Goal: Task Accomplishment & Management: Manage account settings

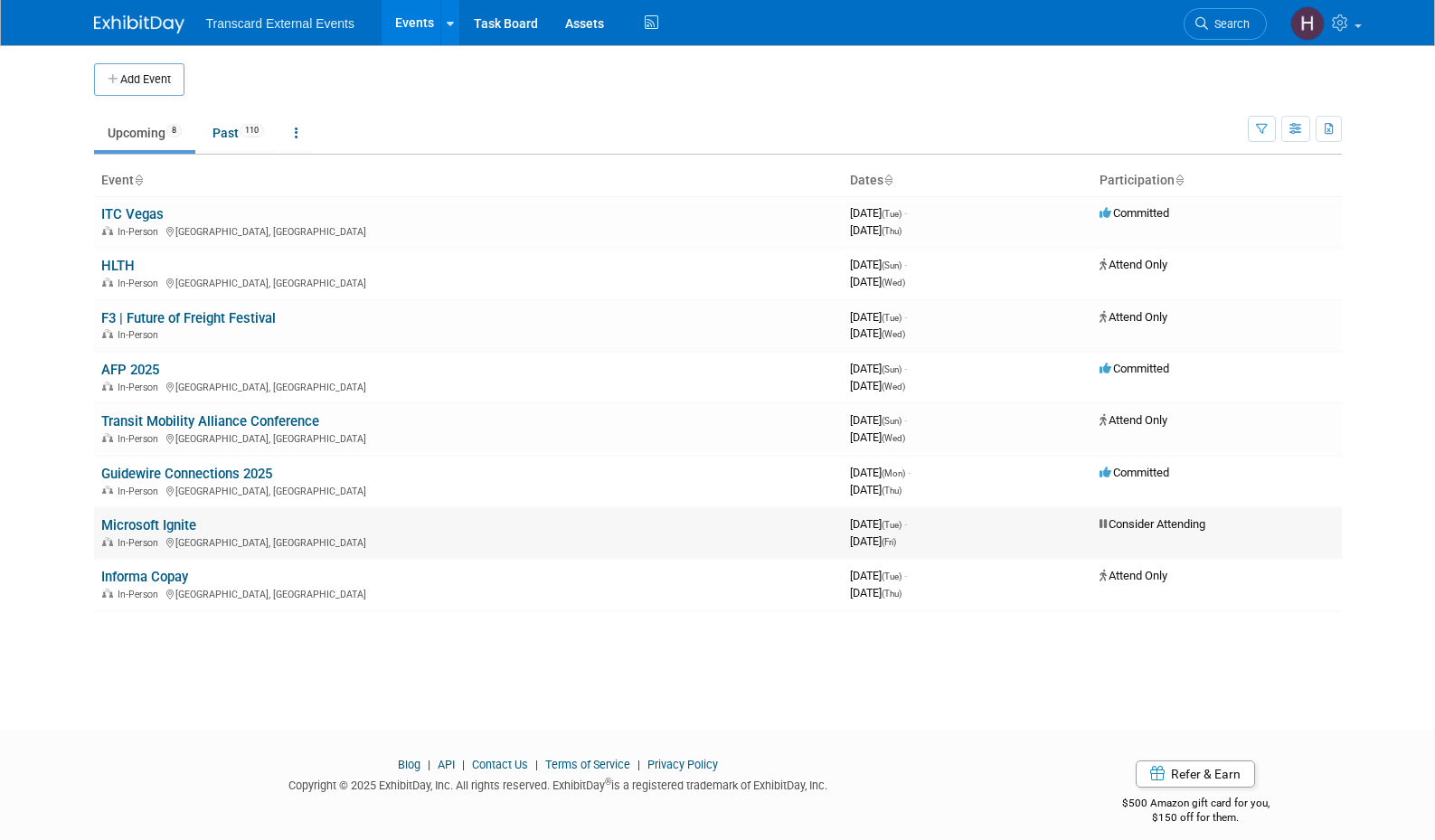
click at [174, 517] on link "Microsoft Ignite" at bounding box center [149, 524] width 95 height 16
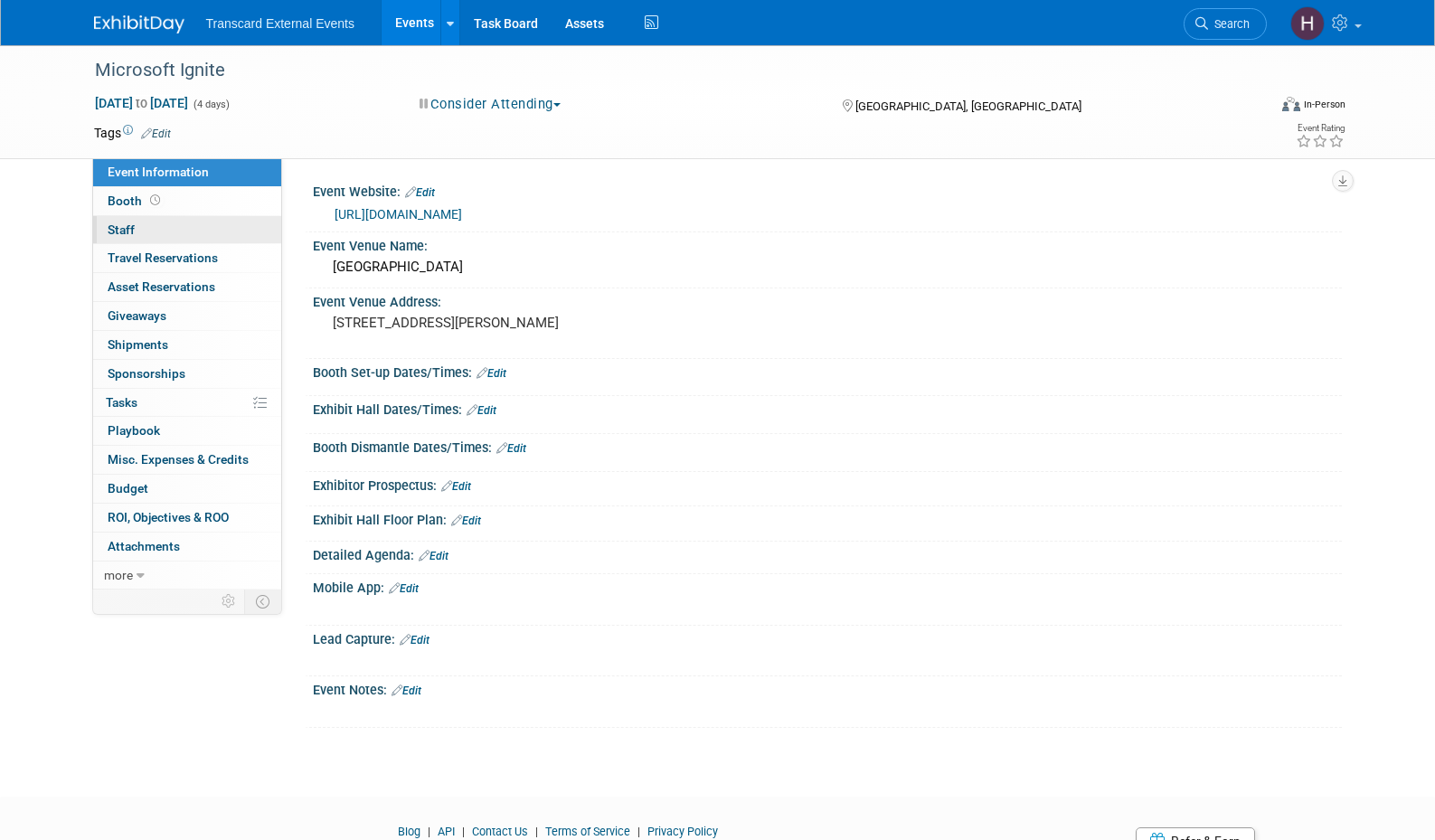
click at [206, 228] on link "0 Staff 0" at bounding box center [187, 230] width 188 height 28
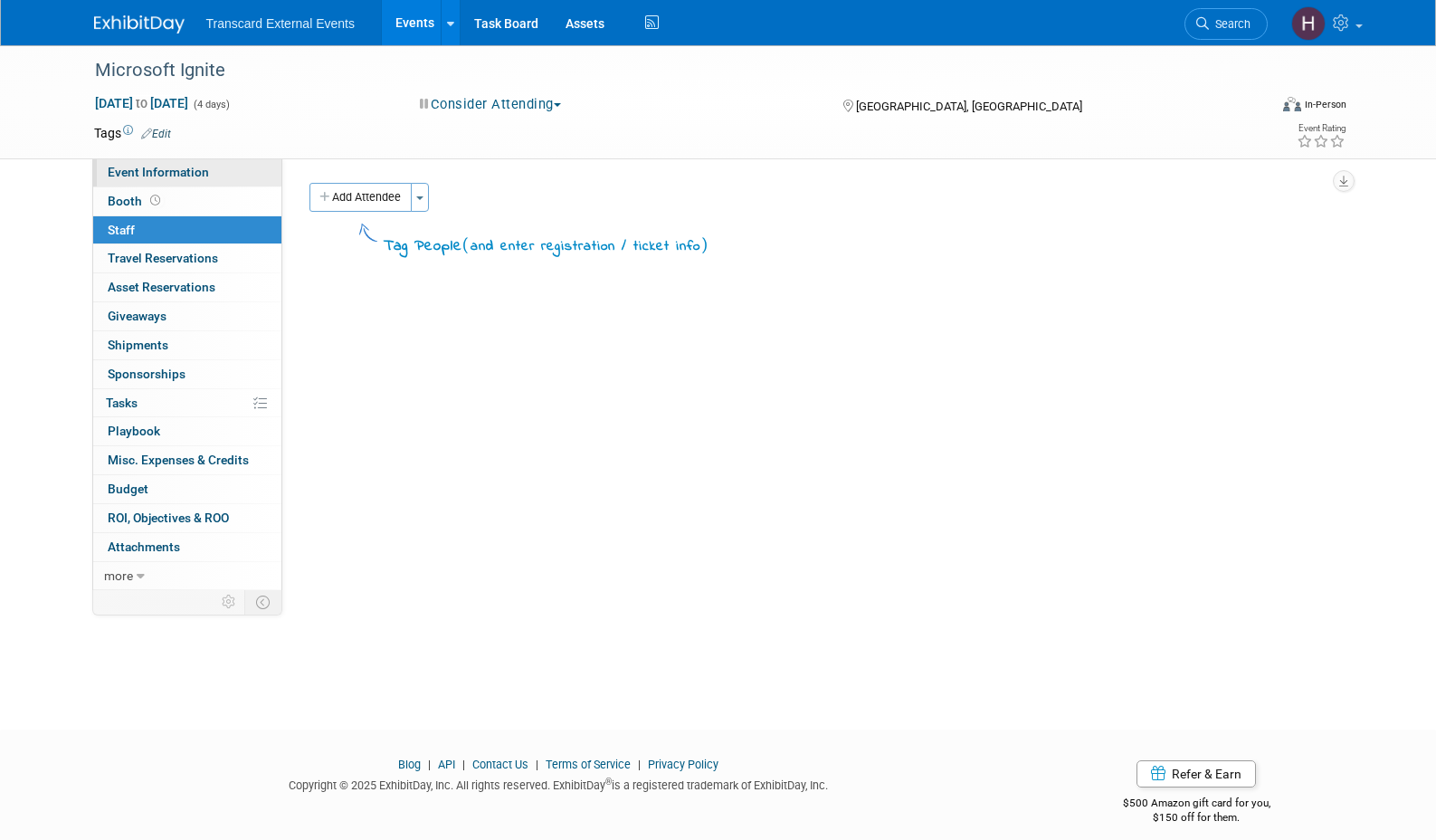
click at [173, 172] on span "Event Information" at bounding box center [158, 172] width 102 height 15
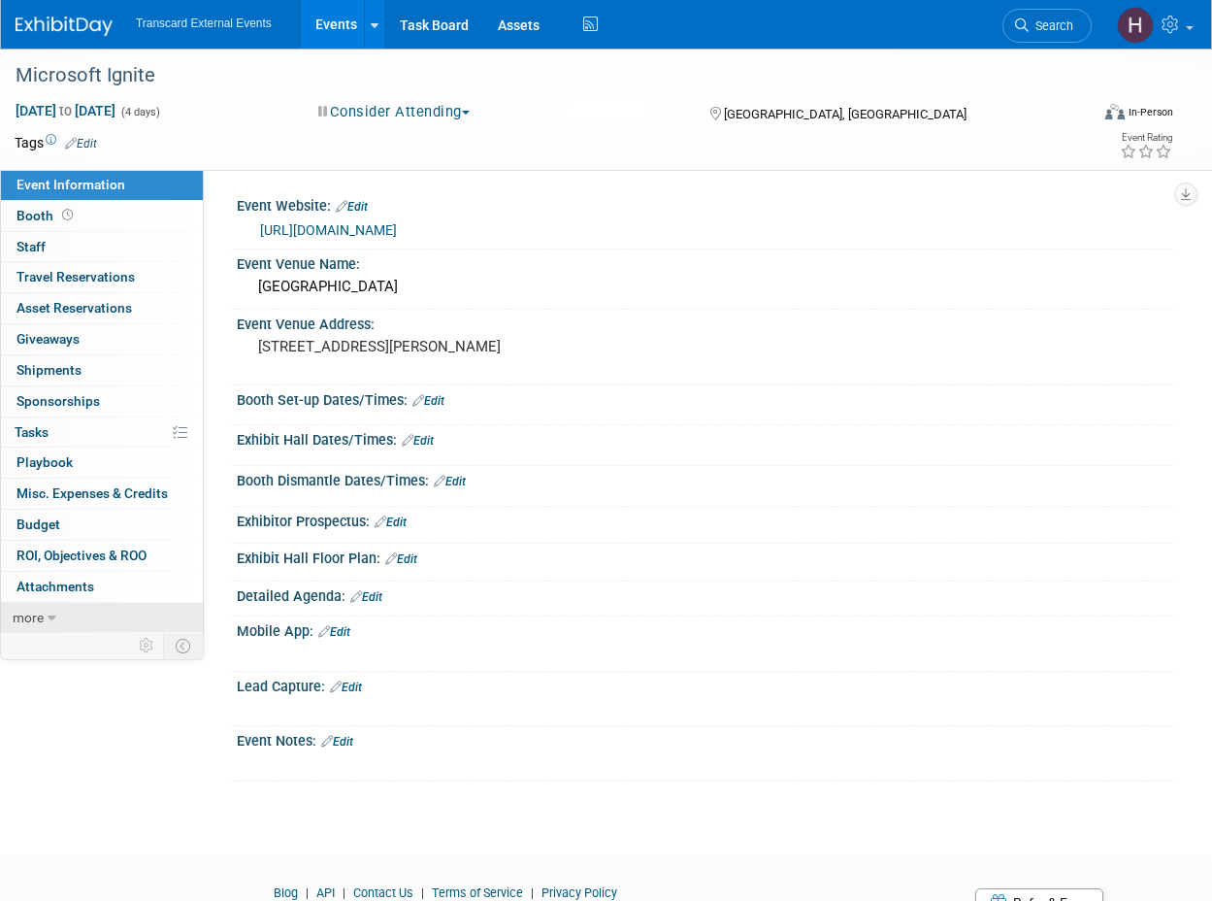
click at [58, 615] on link "more" at bounding box center [102, 618] width 202 height 30
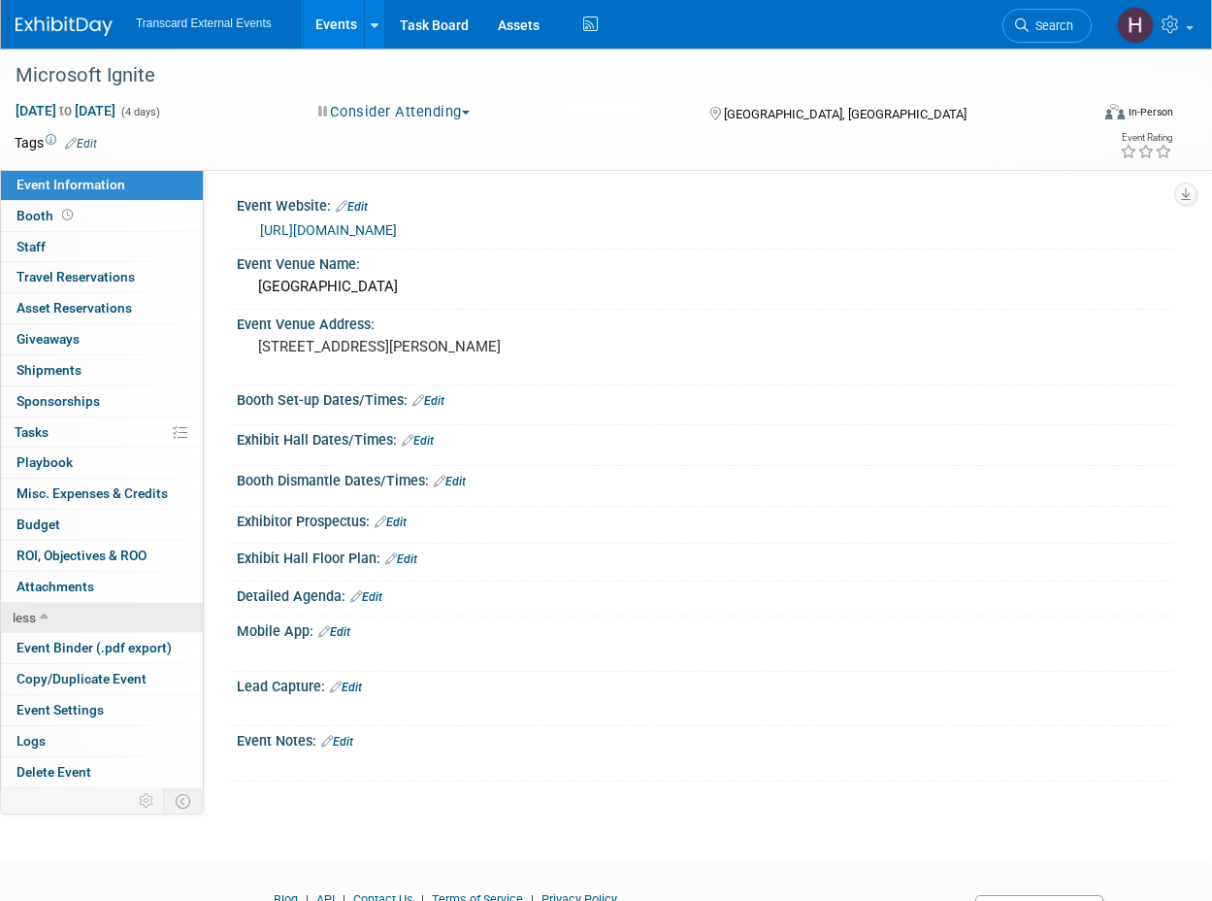
click at [58, 615] on link "less" at bounding box center [102, 618] width 202 height 30
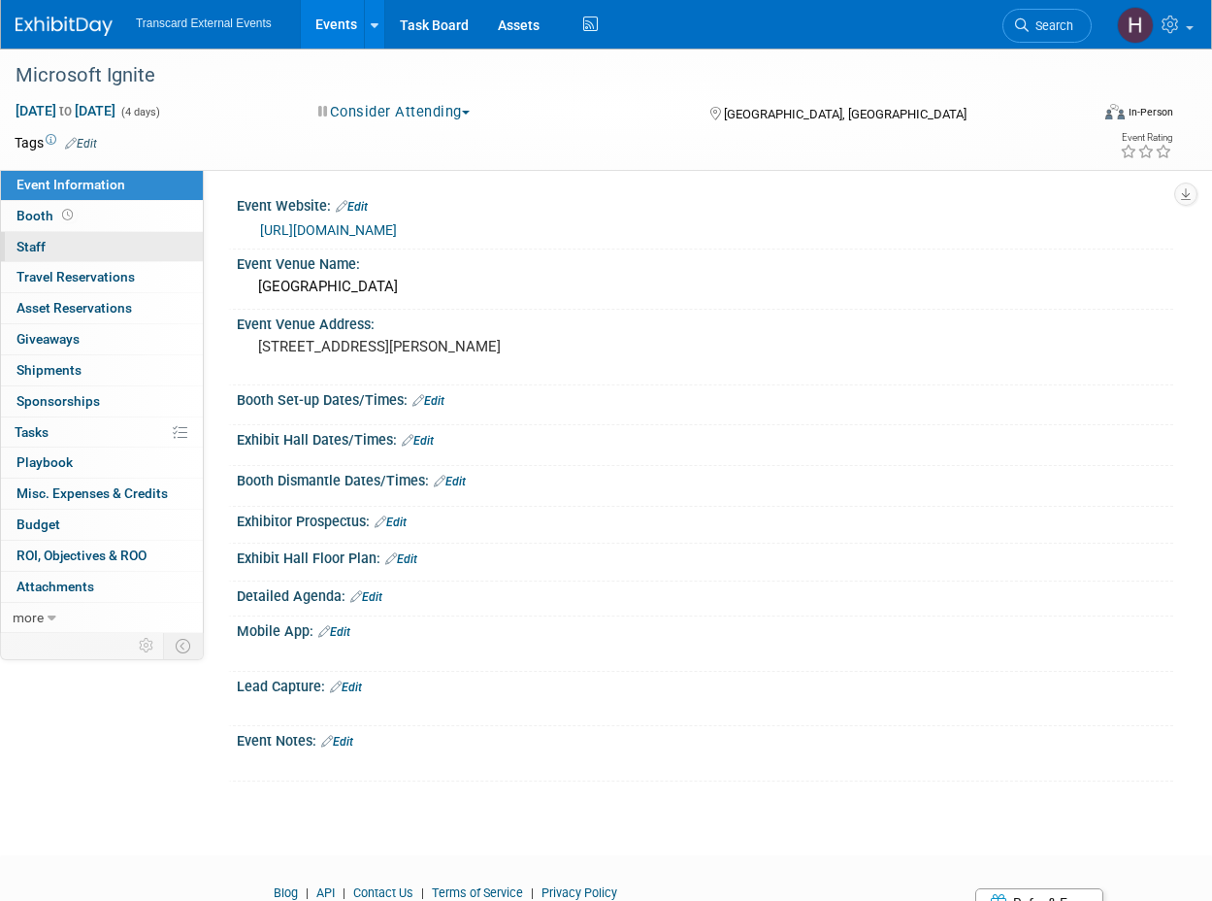
click at [119, 241] on link "0 Staff 0" at bounding box center [102, 247] width 202 height 30
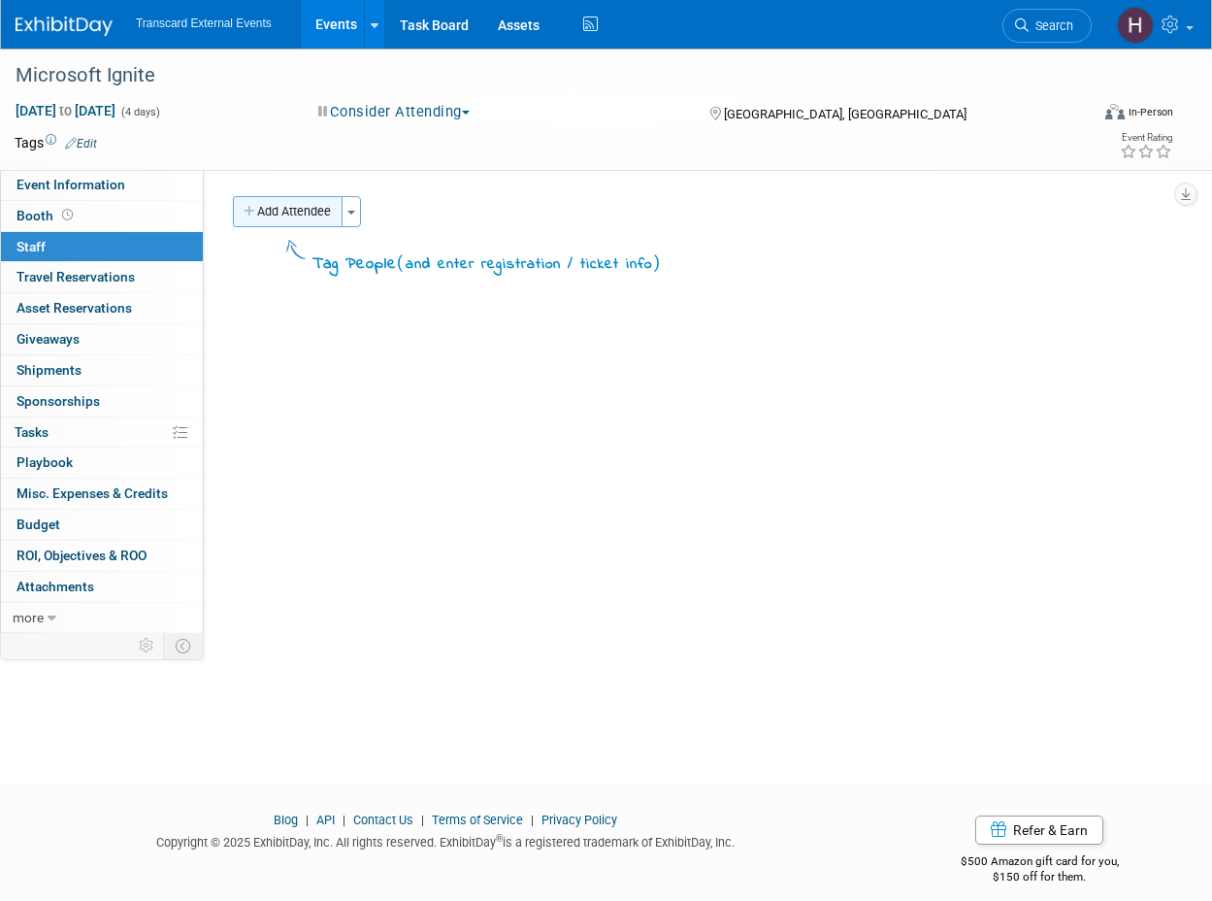
click at [316, 212] on button "Add Attendee" at bounding box center [288, 211] width 110 height 31
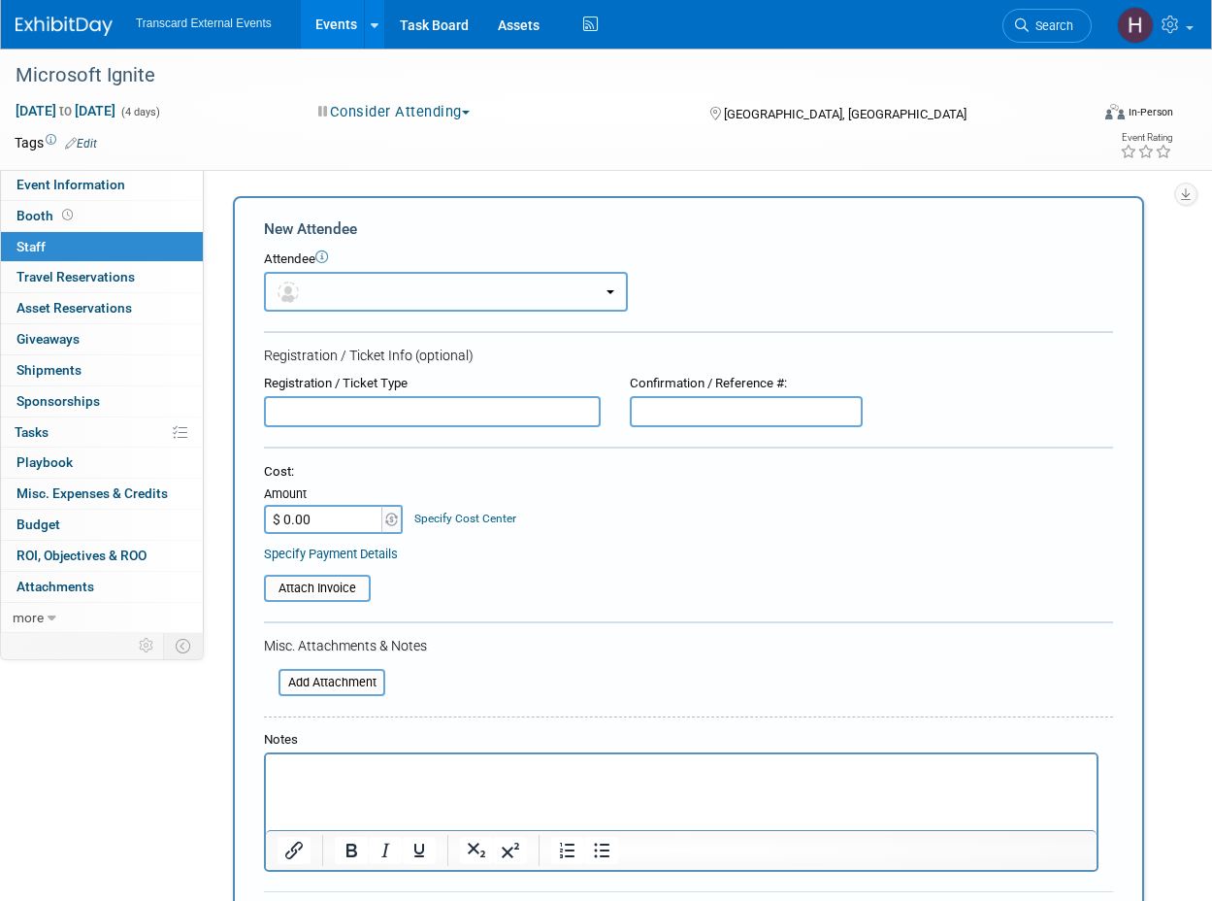
click at [359, 286] on button "button" at bounding box center [446, 292] width 364 height 40
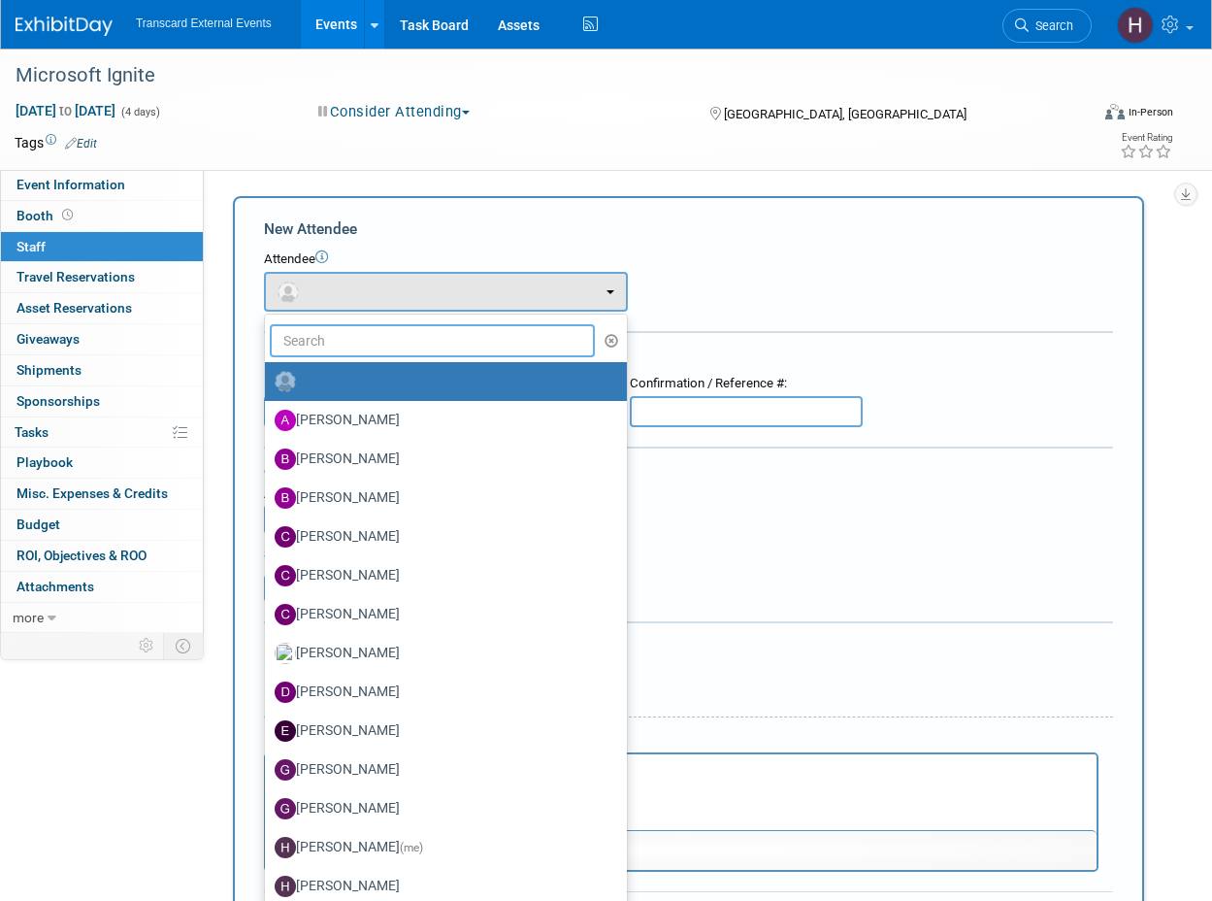
click at [396, 337] on input "text" at bounding box center [432, 340] width 325 height 33
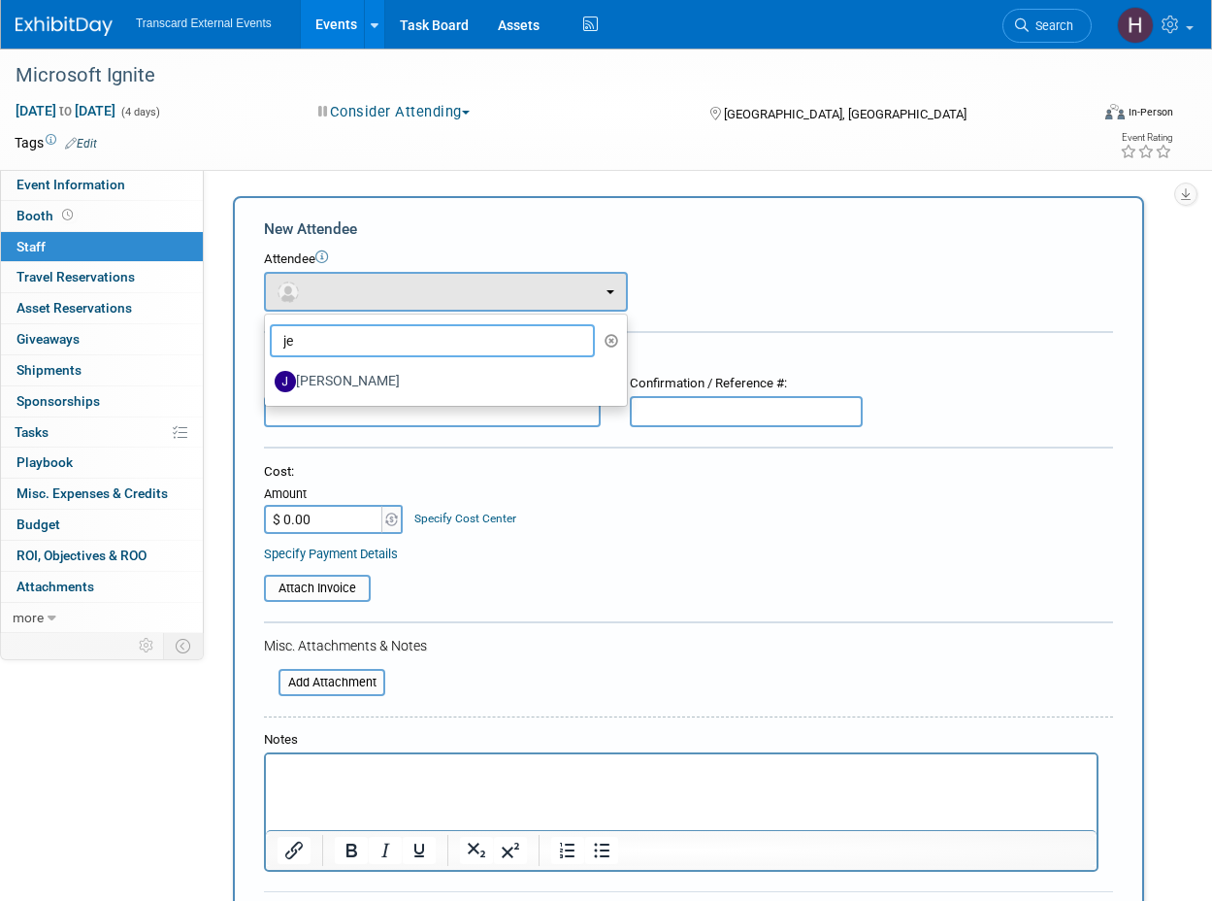
type input "j"
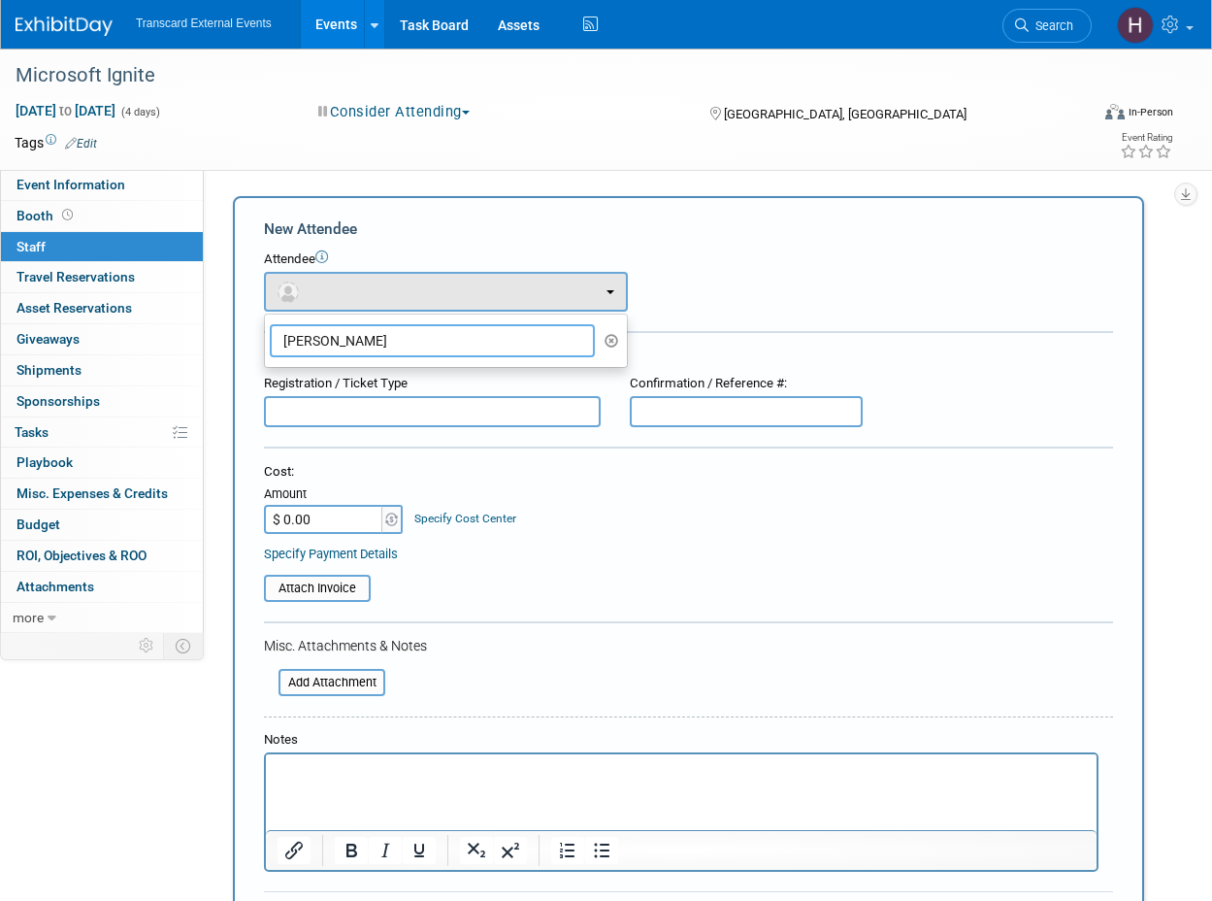
type input "[PERSON_NAME]"
click at [744, 316] on form "New Attendee Attendee <img src="[URL][DOMAIN_NAME]" style="width: 22px; height:…" at bounding box center [688, 585] width 849 height 735
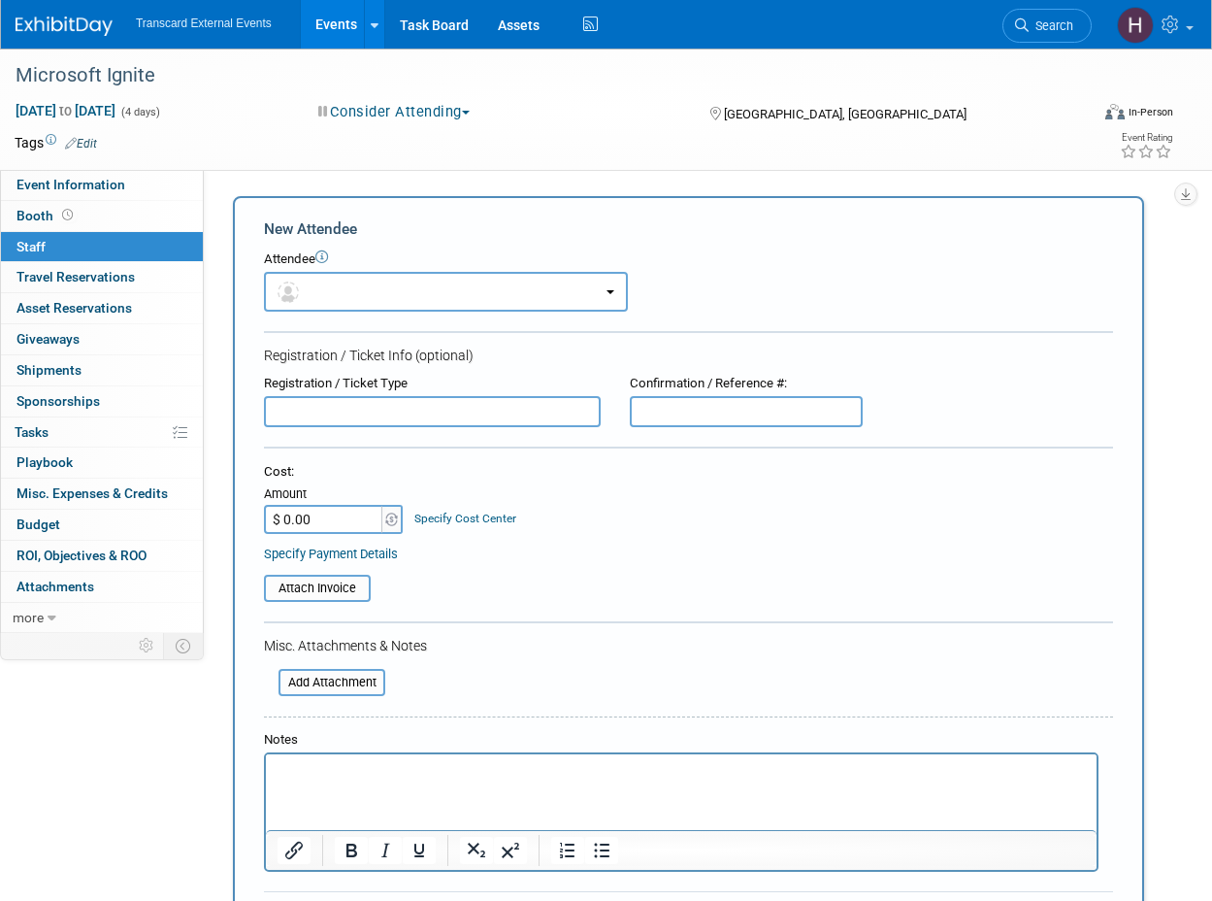
scroll to position [105, 0]
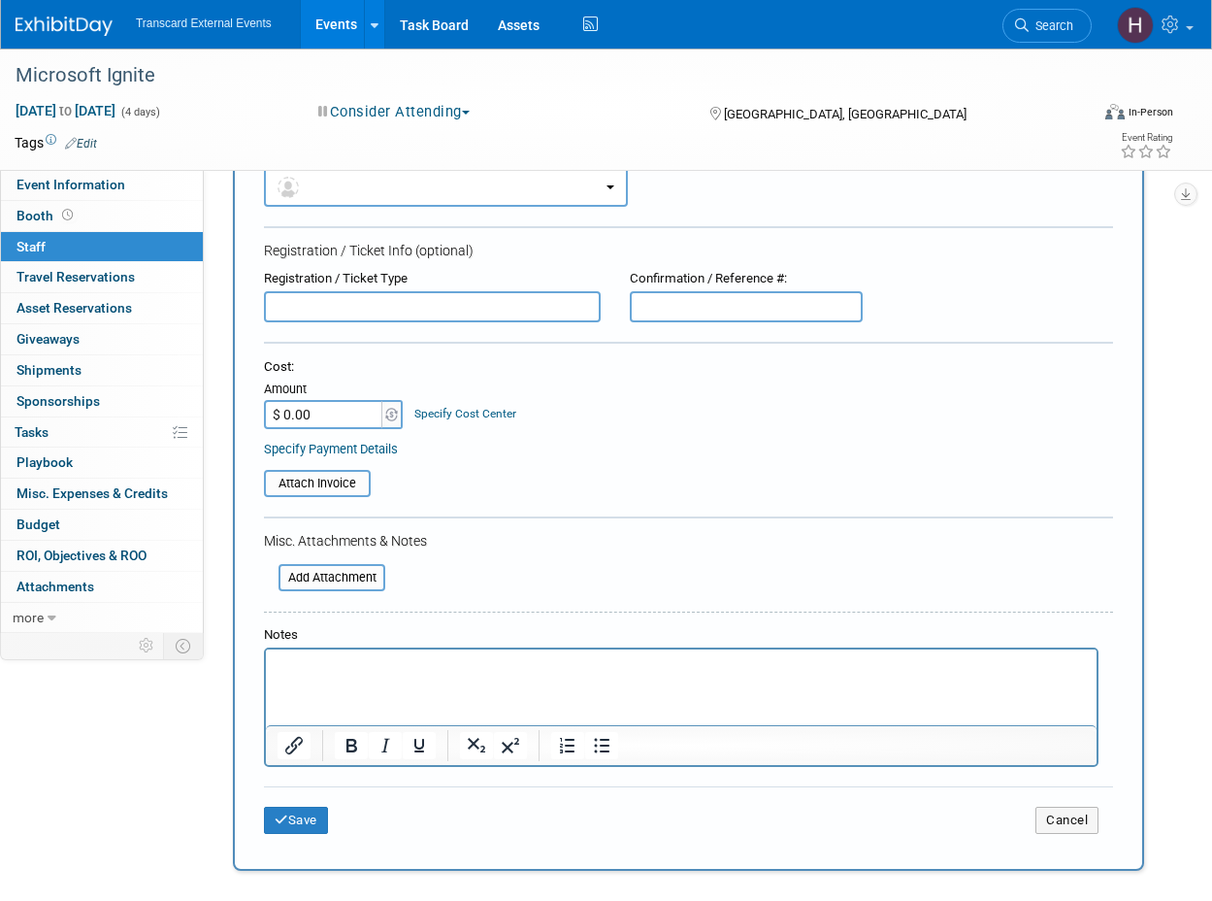
click at [364, 651] on html at bounding box center [681, 662] width 831 height 27
click at [325, 819] on button "Save" at bounding box center [296, 819] width 64 height 27
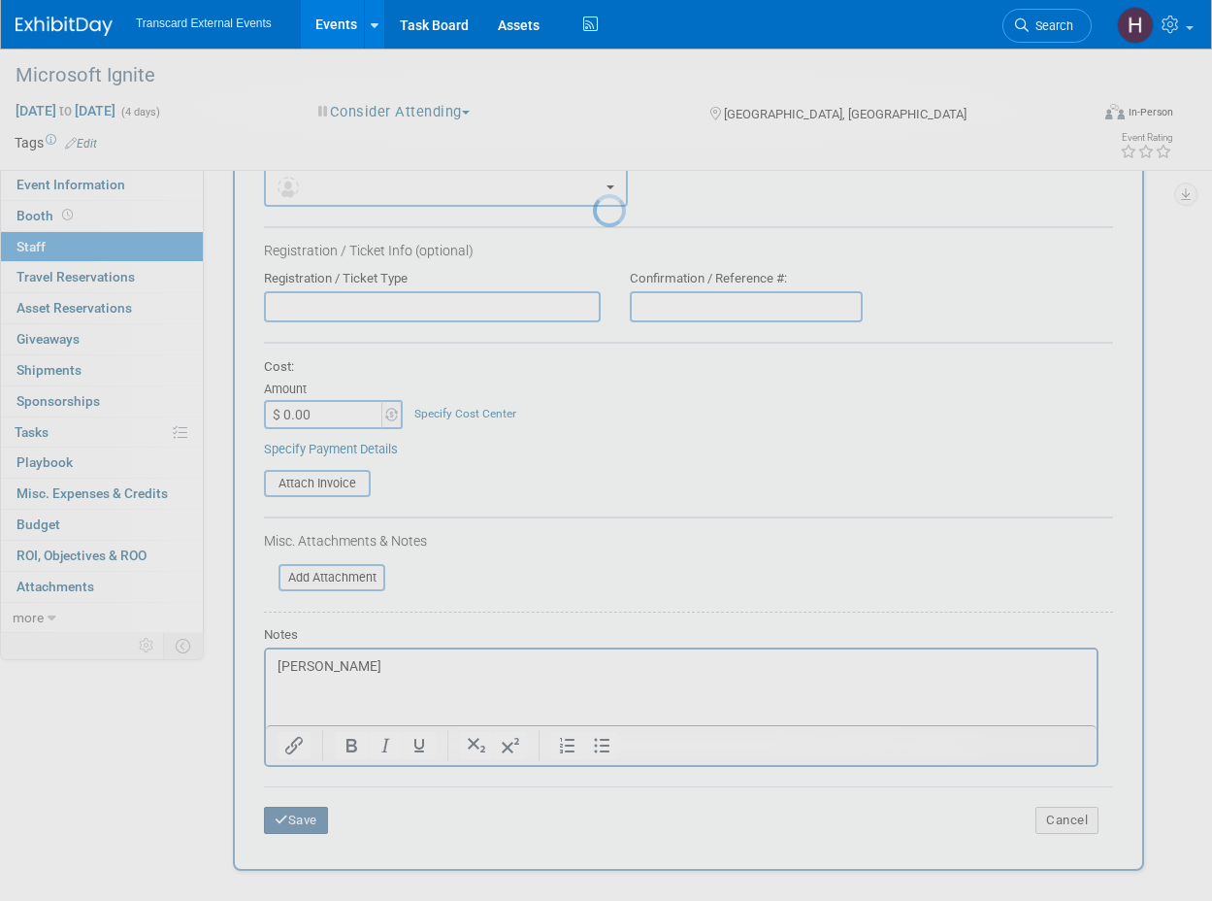
scroll to position [17, 0]
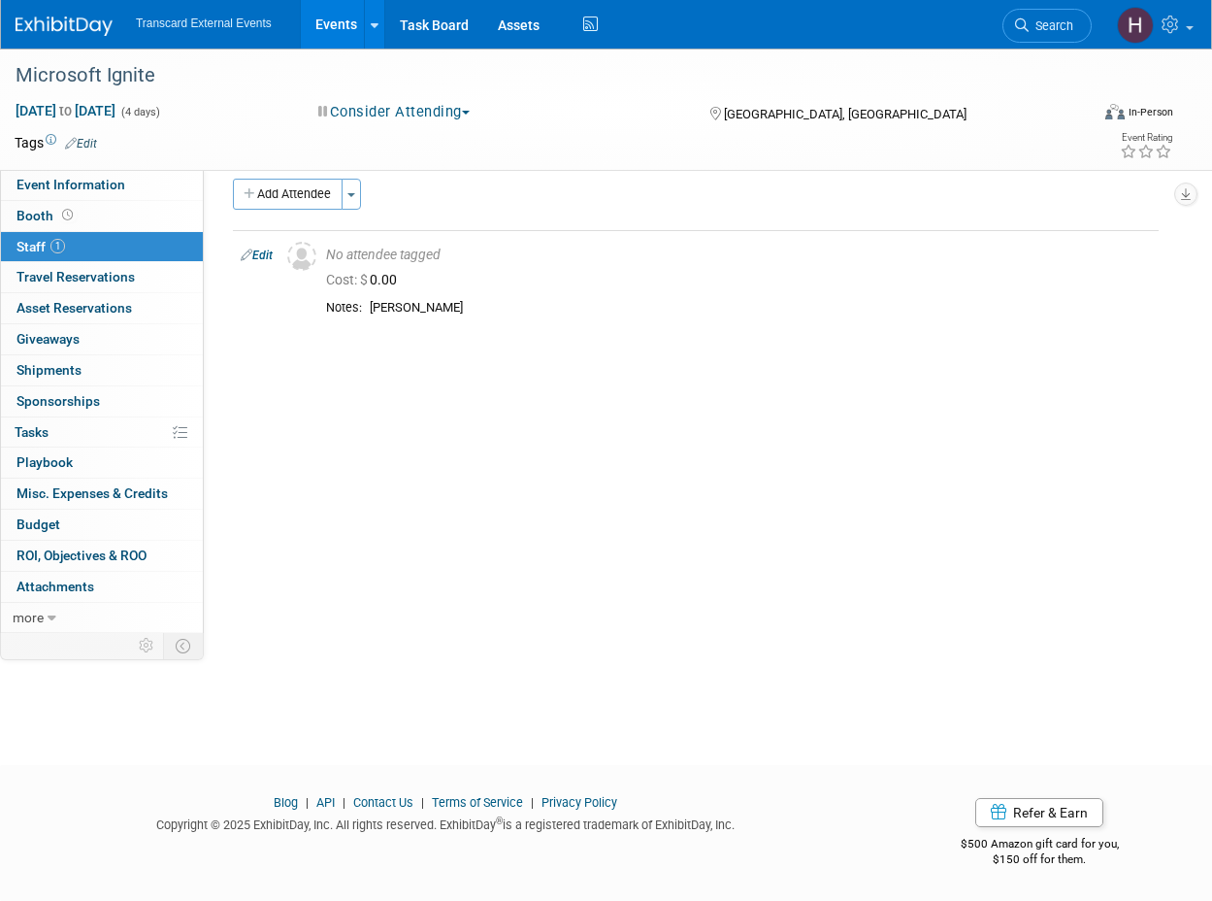
click at [319, 212] on div "Add Attendee Toggle Dropdown Quick -Tag Attendees Apply X (me) select all cancel" at bounding box center [696, 256] width 926 height 155
click at [313, 198] on button "Add Attendee" at bounding box center [288, 194] width 110 height 31
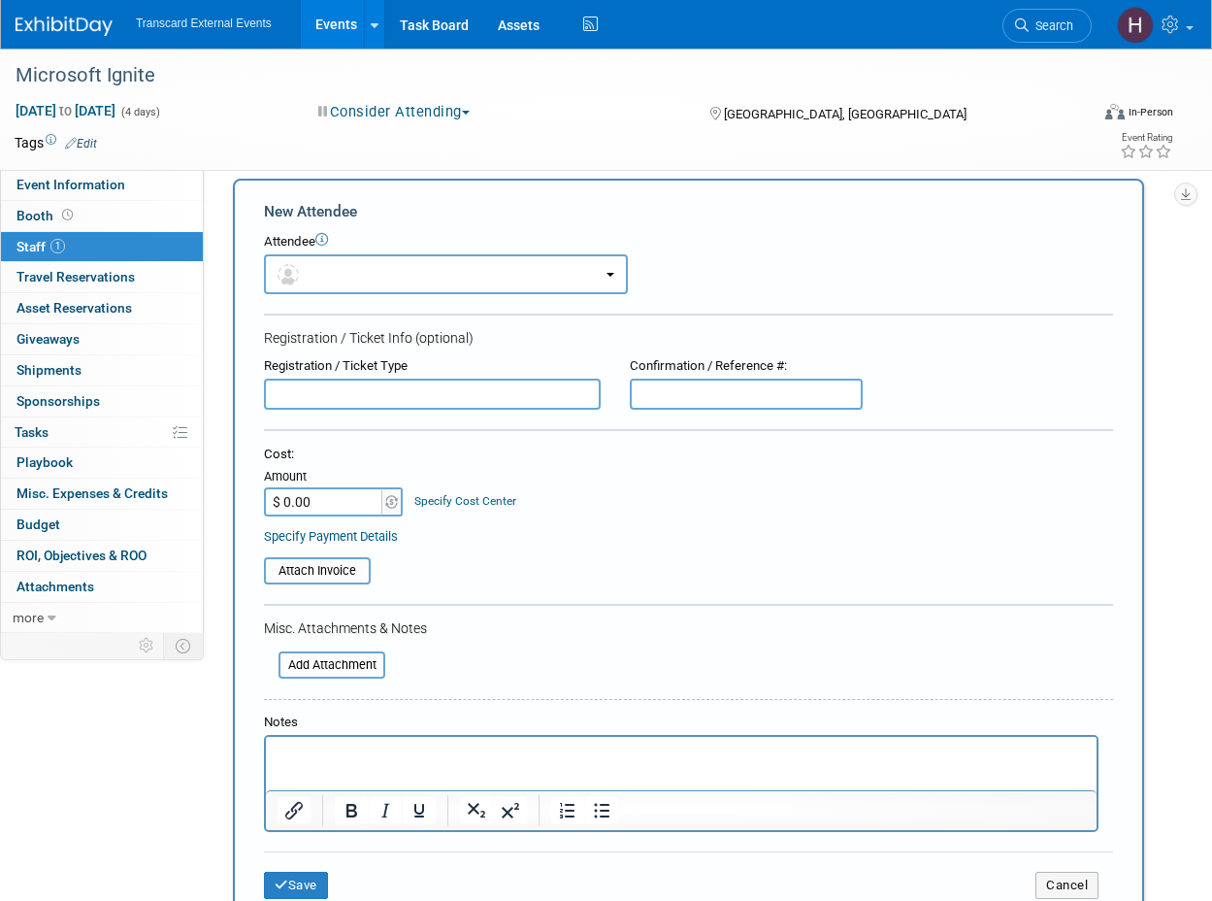
scroll to position [0, 0]
click at [324, 747] on p "Rich Text Area. Press ALT-0 for help." at bounding box center [682, 753] width 808 height 19
click at [323, 879] on button "Save" at bounding box center [296, 885] width 64 height 27
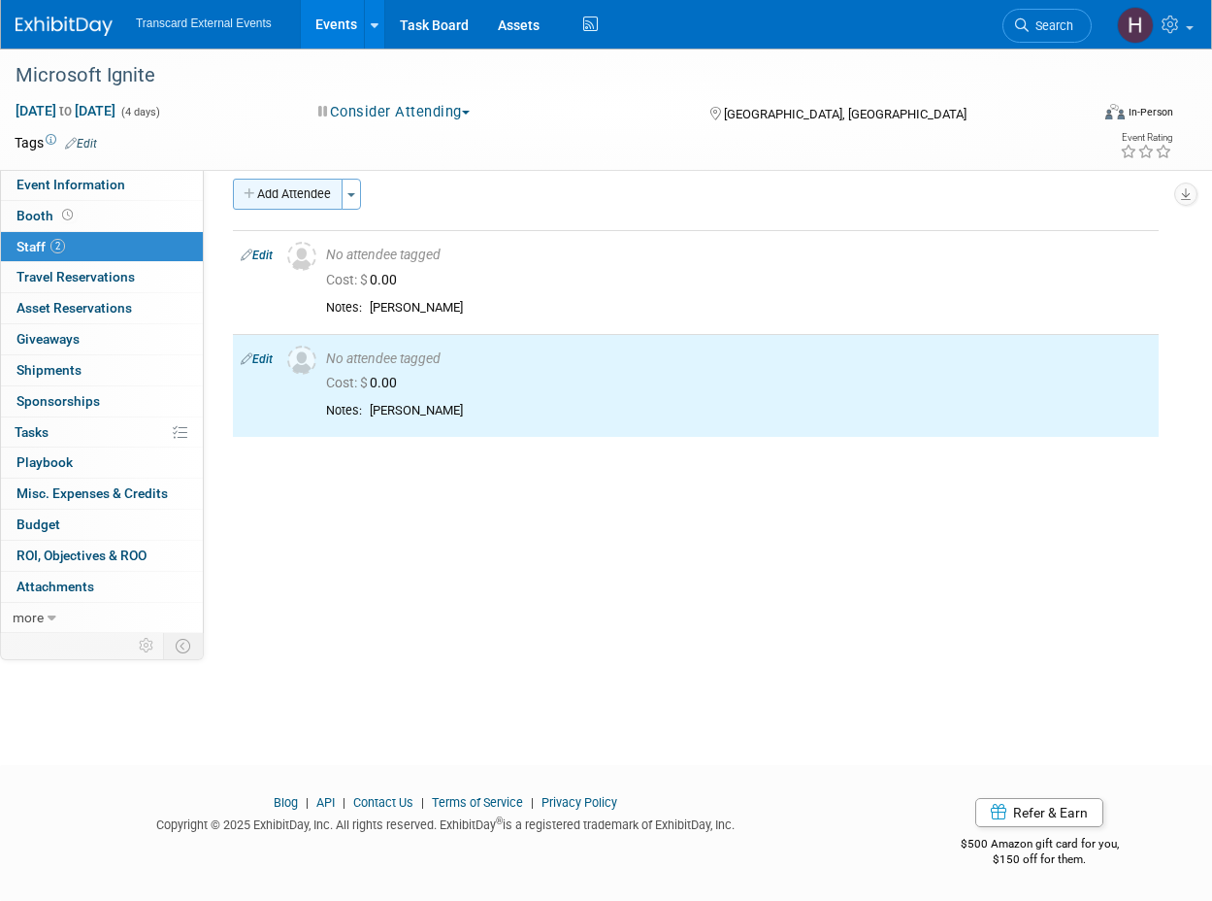
click at [316, 194] on button "Add Attendee" at bounding box center [288, 194] width 110 height 31
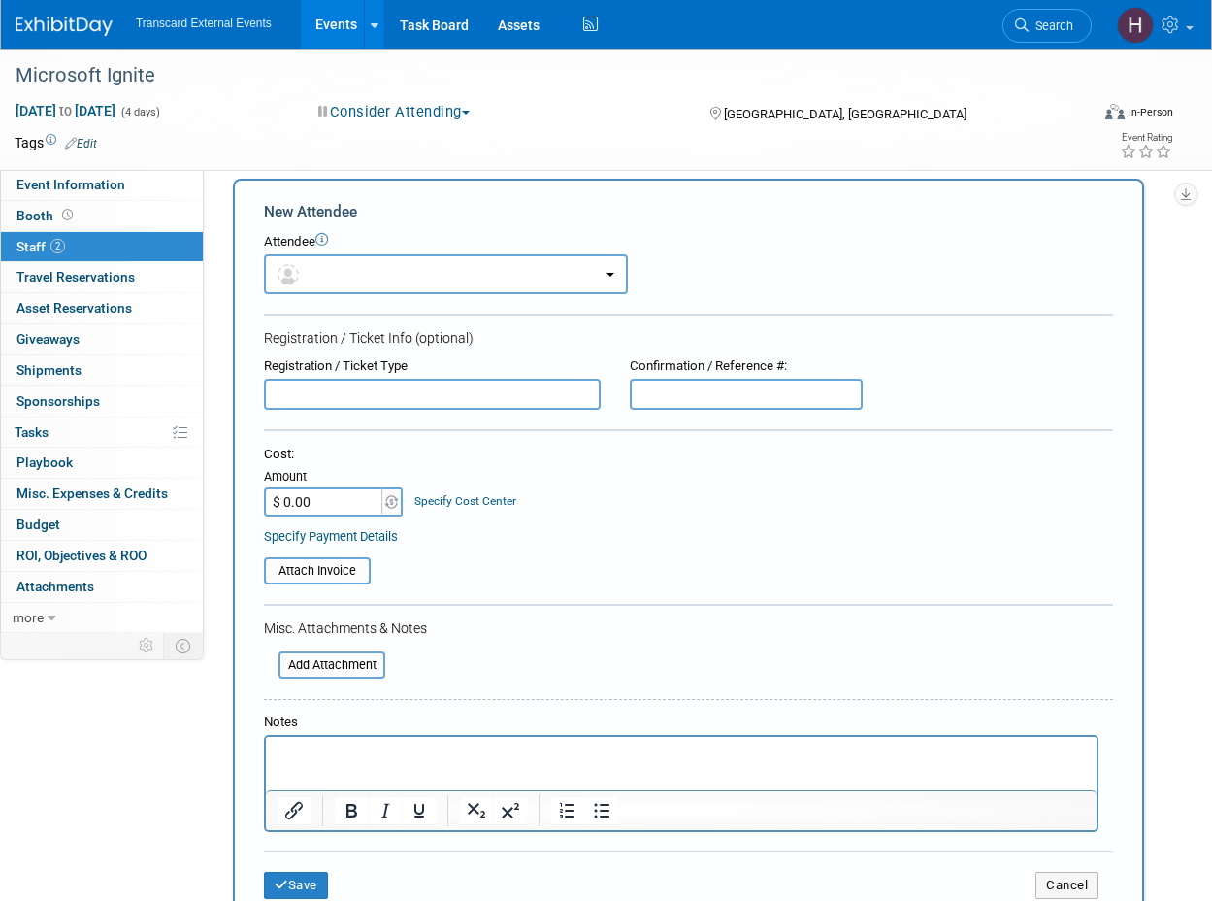
click at [302, 763] on html at bounding box center [681, 750] width 831 height 27
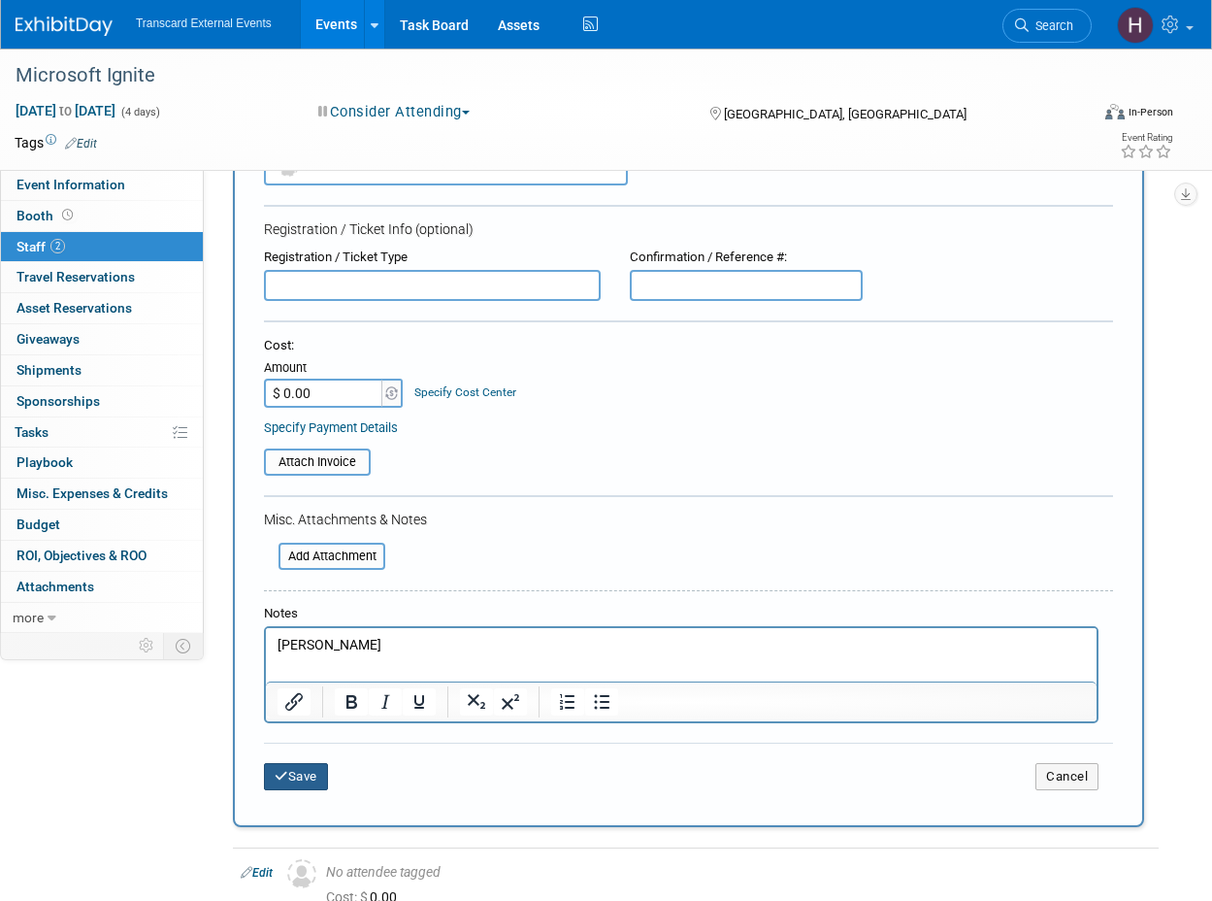
click at [304, 781] on button "Save" at bounding box center [296, 776] width 64 height 27
